Goal: Task Accomplishment & Management: Complete application form

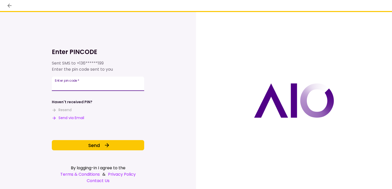
type input "******"
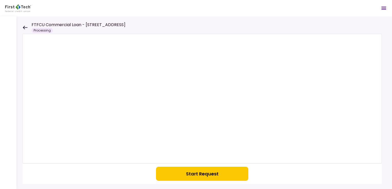
click at [24, 26] on icon at bounding box center [25, 28] width 5 height 4
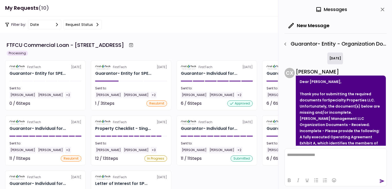
scroll to position [79, 0]
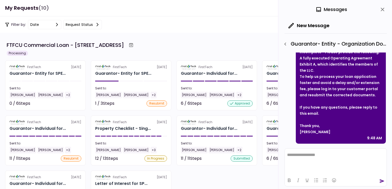
click at [383, 9] on icon "close" at bounding box center [382, 9] width 6 height 6
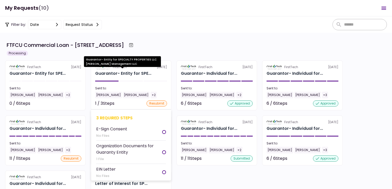
click at [106, 74] on div "Guarantor- Entity for SPE..." at bounding box center [123, 73] width 56 height 6
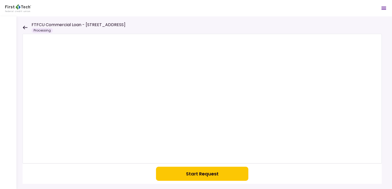
click at [25, 27] on icon at bounding box center [25, 28] width 5 height 4
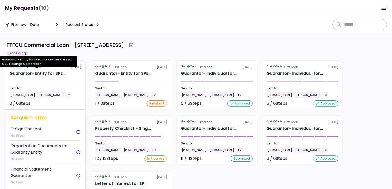
click at [32, 73] on div "Guarantor- Entity for SPE..." at bounding box center [37, 73] width 56 height 6
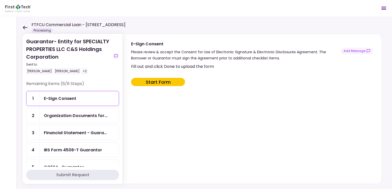
click at [25, 26] on icon at bounding box center [25, 28] width 5 height 4
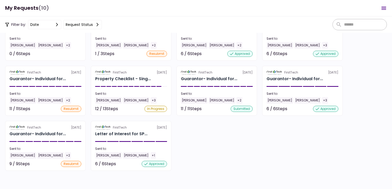
scroll to position [24, 0]
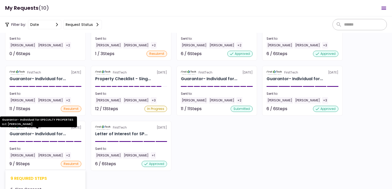
click at [26, 133] on div "Guarantor- Individual for..." at bounding box center [37, 134] width 56 height 6
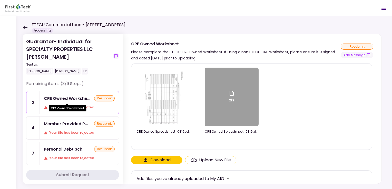
click at [60, 98] on div "CRE Owned Workshe..." at bounding box center [67, 98] width 46 height 6
click at [213, 159] on div "Upload New File" at bounding box center [215, 160] width 32 height 6
click at [0, 0] on input "Upload New File" at bounding box center [0, 0] width 0 height 0
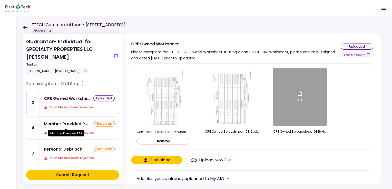
click at [65, 123] on div "Member Provided P..." at bounding box center [66, 124] width 44 height 6
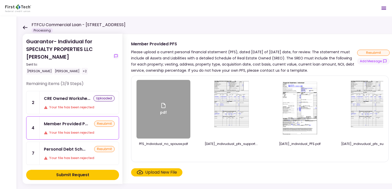
click at [161, 174] on div "Upload New File" at bounding box center [161, 172] width 32 height 6
click at [0, 0] on input "Upload New File" at bounding box center [0, 0] width 0 height 0
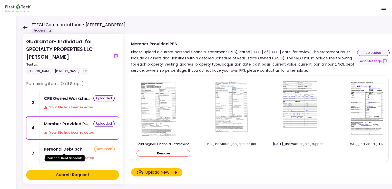
click at [66, 149] on div "Personal Debt Sch..." at bounding box center [65, 149] width 42 height 6
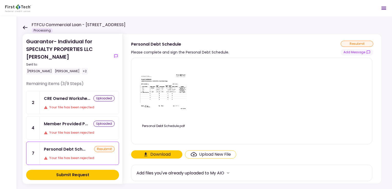
click at [215, 155] on div "Upload New File" at bounding box center [215, 155] width 32 height 6
click at [0, 0] on input "Upload New File" at bounding box center [0, 0] width 0 height 0
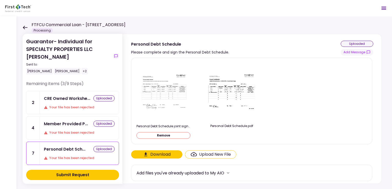
click at [70, 175] on div "Submit Request" at bounding box center [72, 175] width 33 height 6
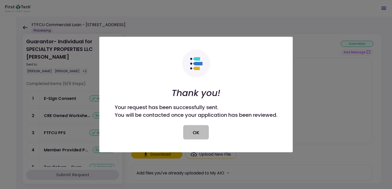
click at [196, 132] on button "OK" at bounding box center [196, 132] width 26 height 14
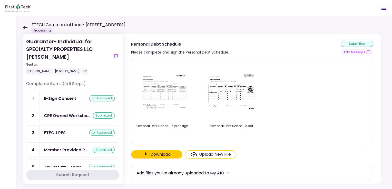
click at [26, 27] on icon at bounding box center [25, 28] width 5 height 4
